Goal: Task Accomplishment & Management: Use online tool/utility

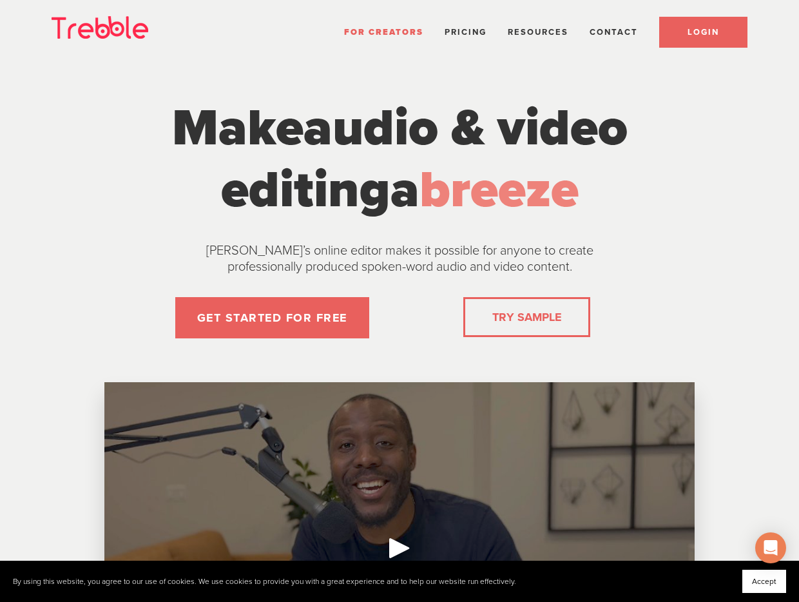
click at [732, 30] on link "LOGIN" at bounding box center [703, 32] width 88 height 31
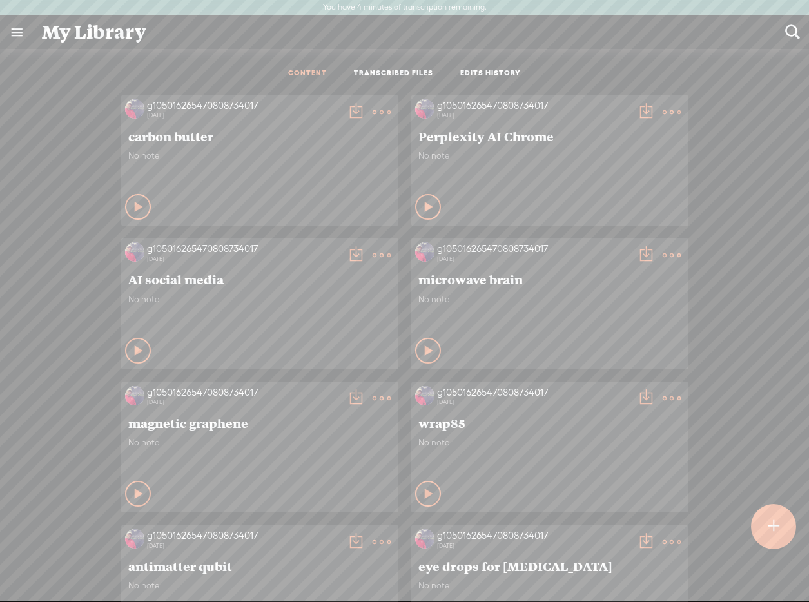
scroll to position [1, 0]
